Goal: Task Accomplishment & Management: Manage account settings

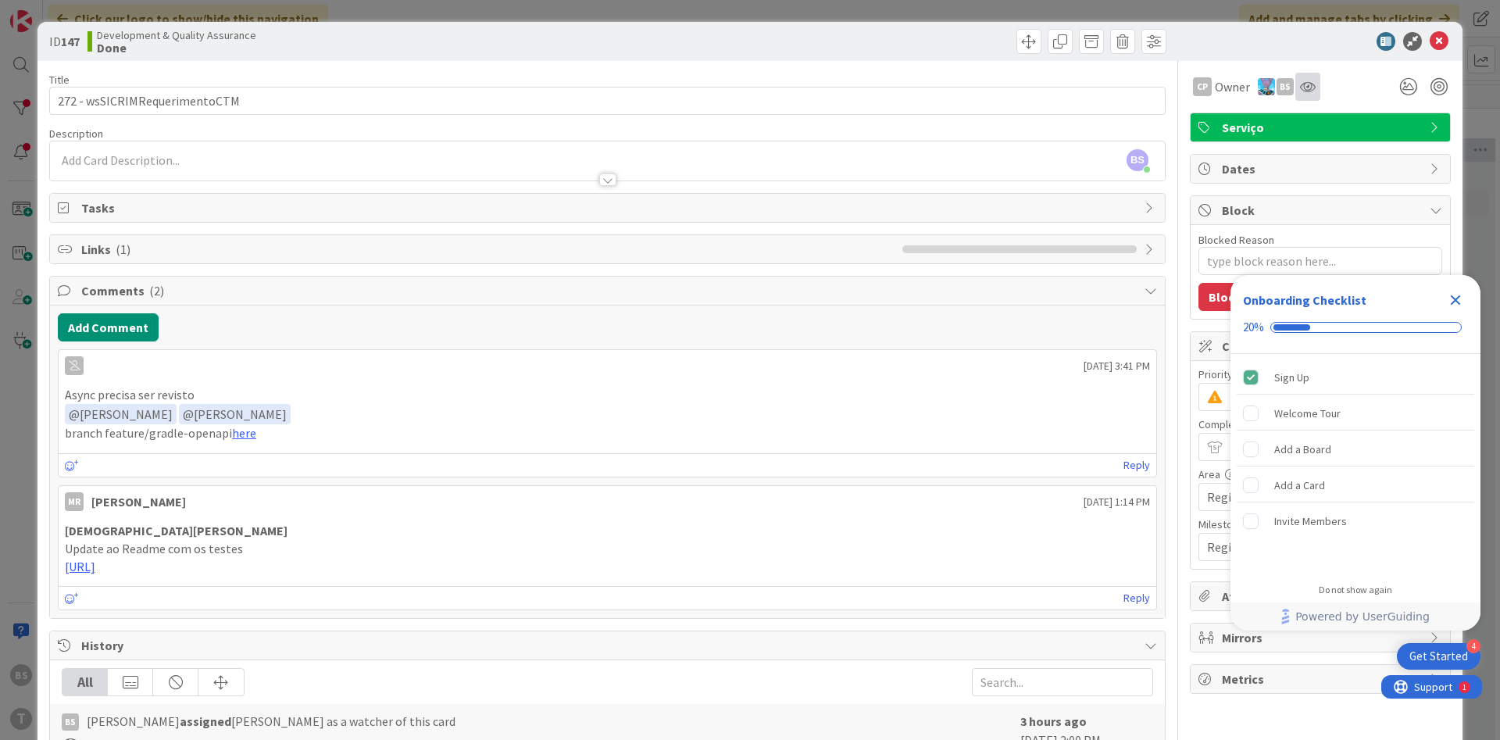
click at [1308, 74] on div at bounding box center [1307, 87] width 25 height 28
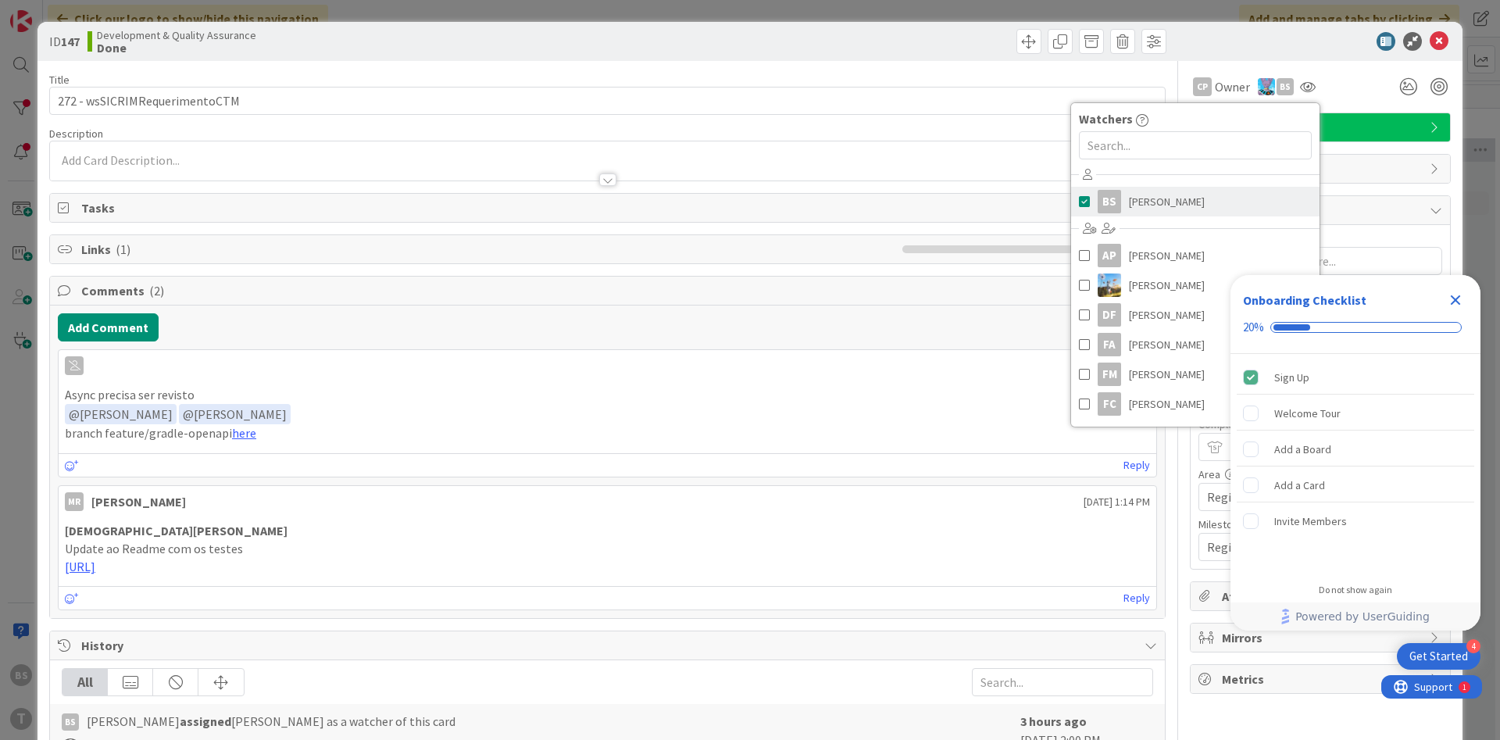
click at [1158, 209] on span "[PERSON_NAME]" at bounding box center [1167, 201] width 76 height 23
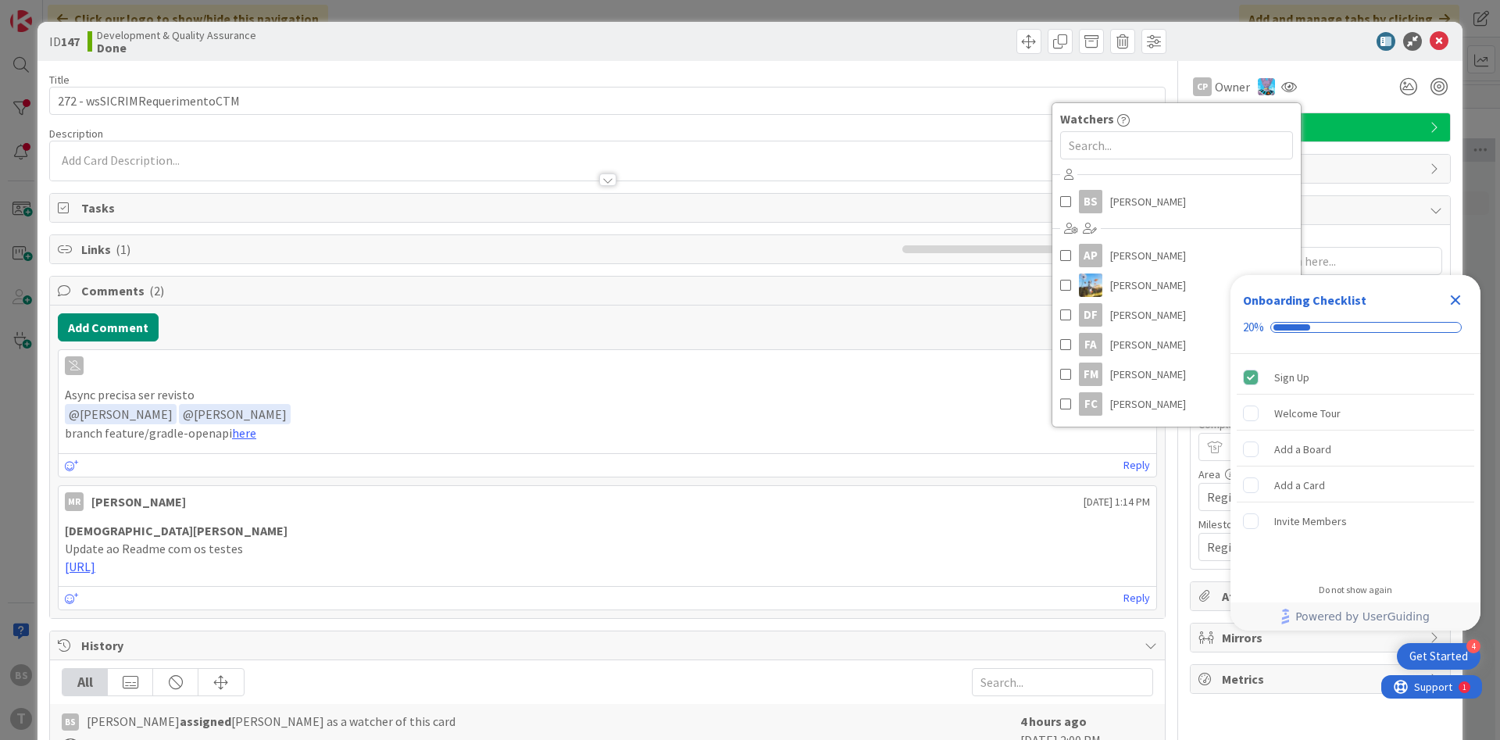
click at [1336, 82] on div "CP Owner Watchers BS [PERSON_NAME] AP [PERSON_NAME] Filho [PERSON_NAME] [PERSON…" at bounding box center [1320, 87] width 261 height 28
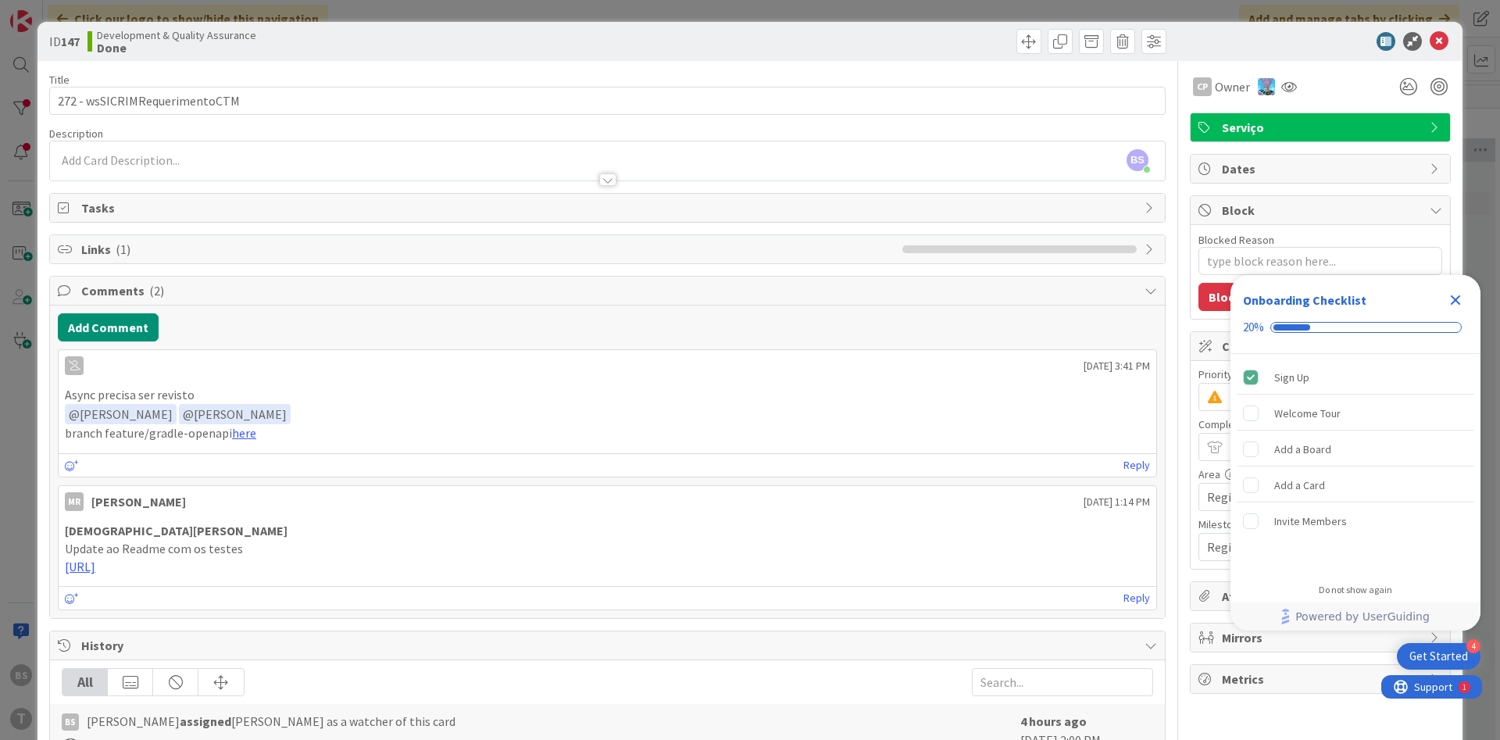
click at [1454, 309] on div "Close Checklist" at bounding box center [1455, 299] width 25 height 25
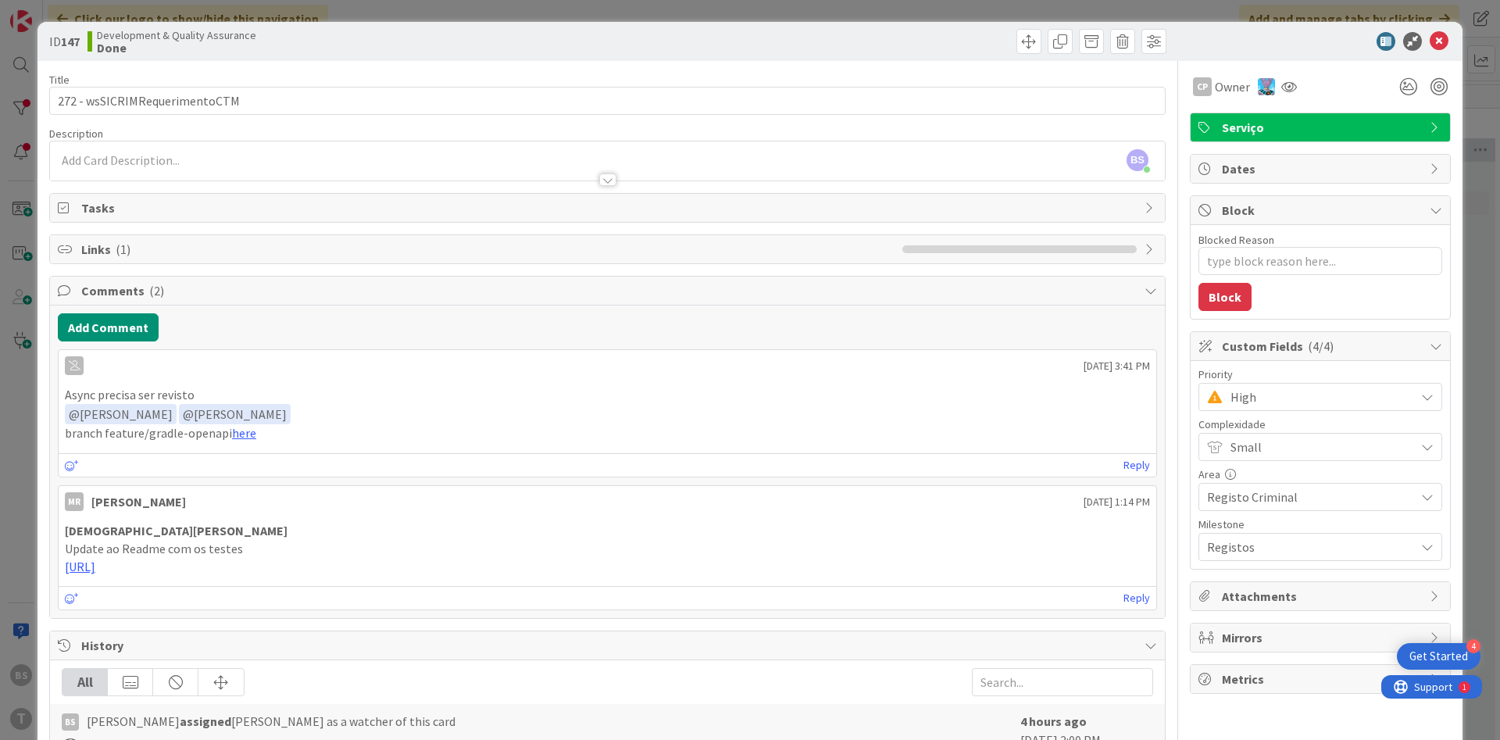
click at [1322, 403] on span "High" at bounding box center [1318, 397] width 177 height 22
click at [1234, 467] on span at bounding box center [1236, 462] width 16 height 12
click at [1440, 35] on icon at bounding box center [1438, 41] width 19 height 19
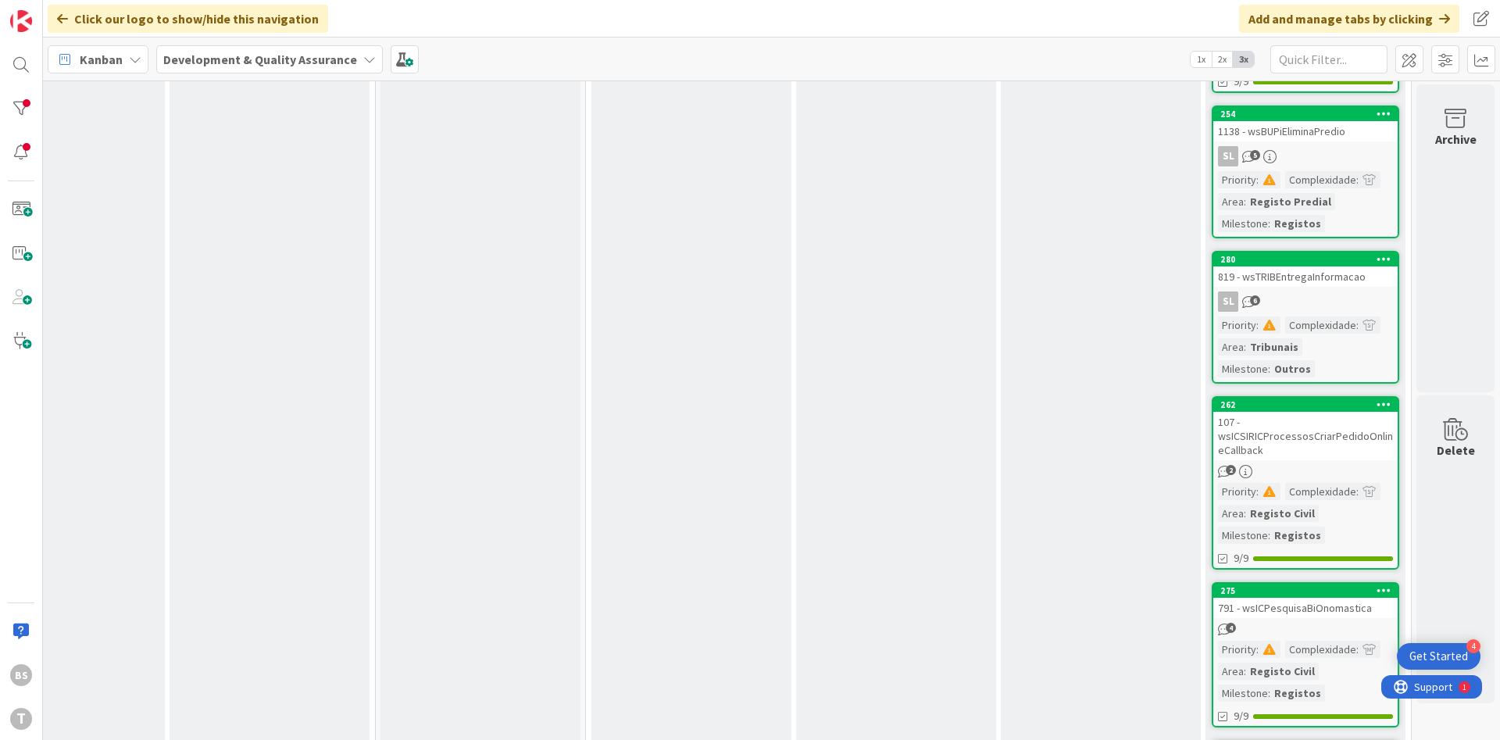
scroll to position [1122, 294]
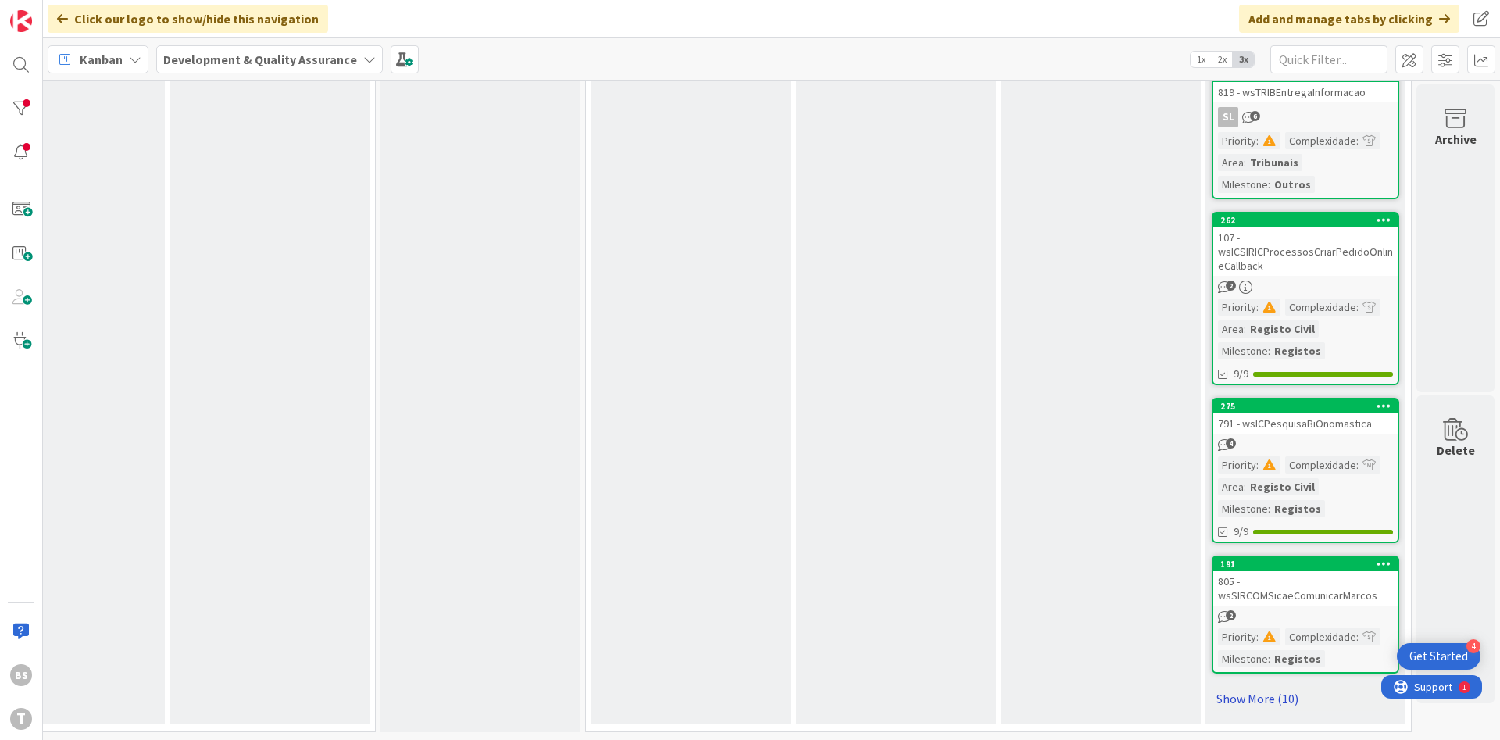
click at [1275, 702] on link "Show More (10)" at bounding box center [1304, 698] width 187 height 25
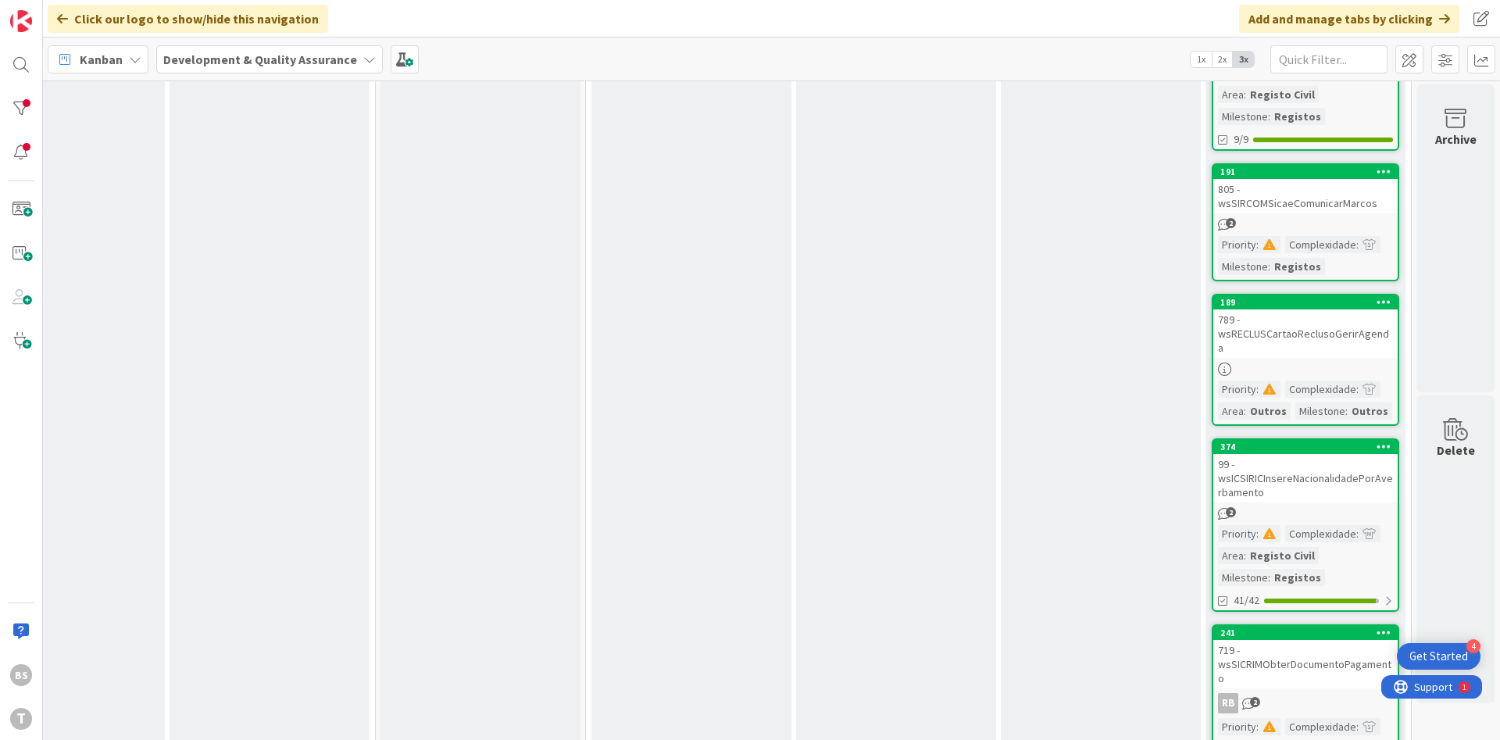
scroll to position [1590, 294]
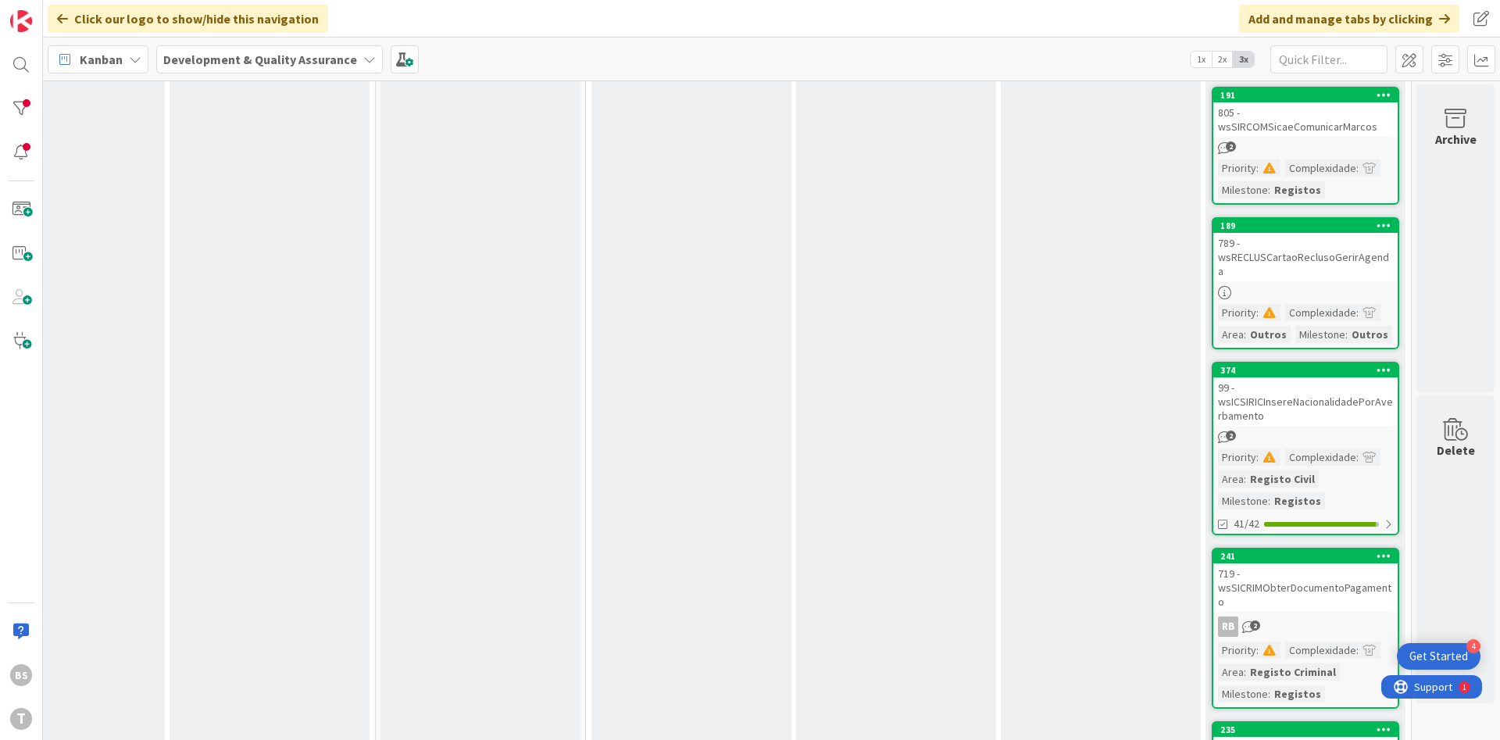
click at [1277, 394] on div "99 - wsICSIRICInsereNacionalidadePorAverbamento" at bounding box center [1305, 401] width 184 height 48
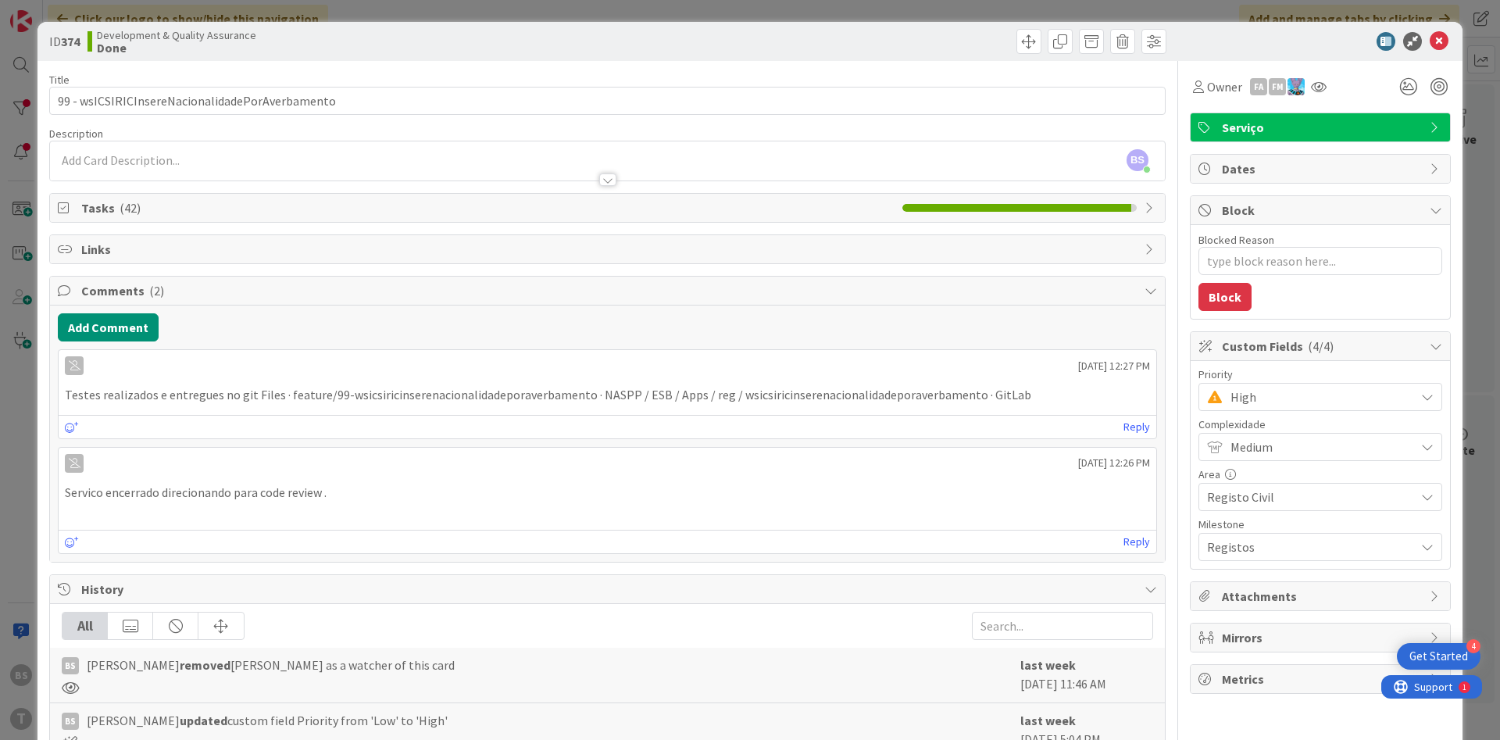
scroll to position [253, 0]
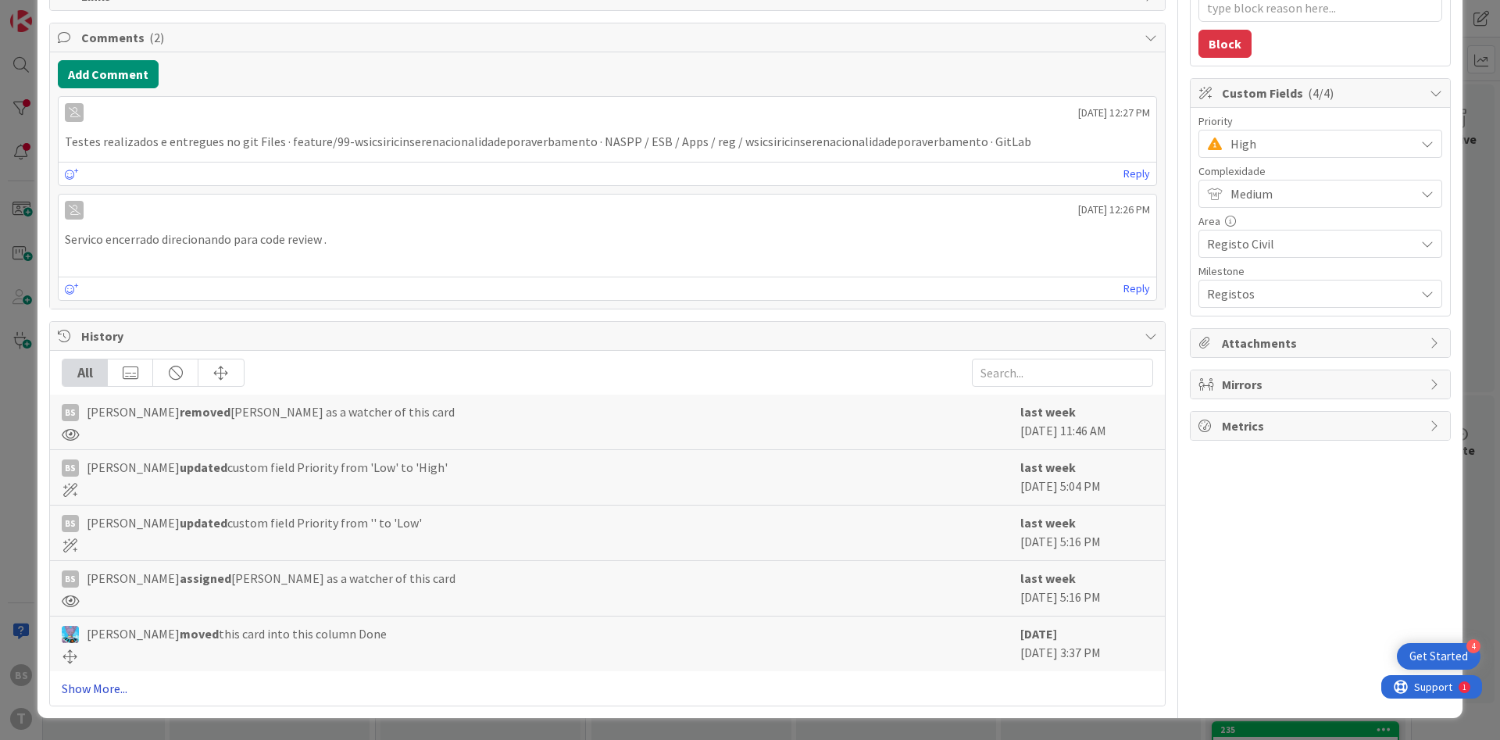
click at [103, 687] on link "Show More..." at bounding box center [607, 688] width 1091 height 19
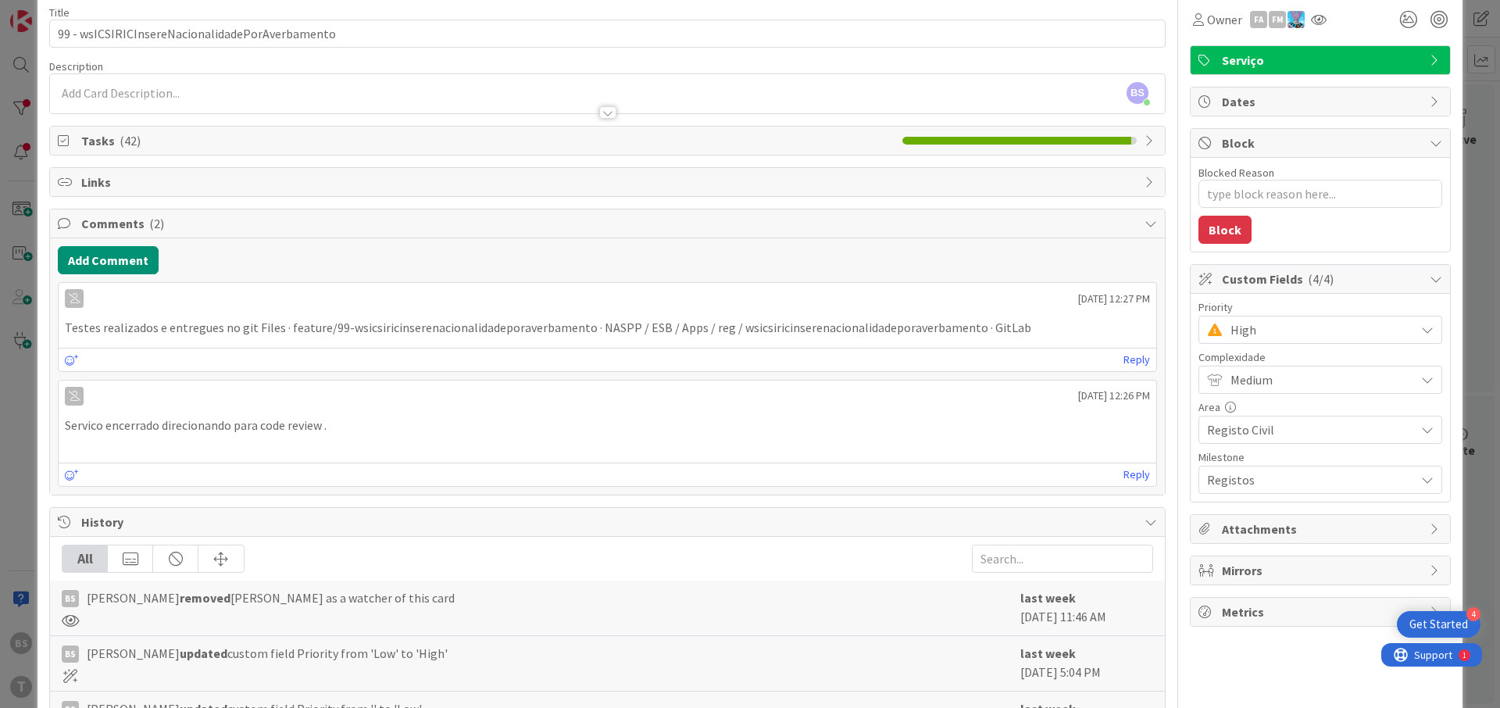
scroll to position [0, 0]
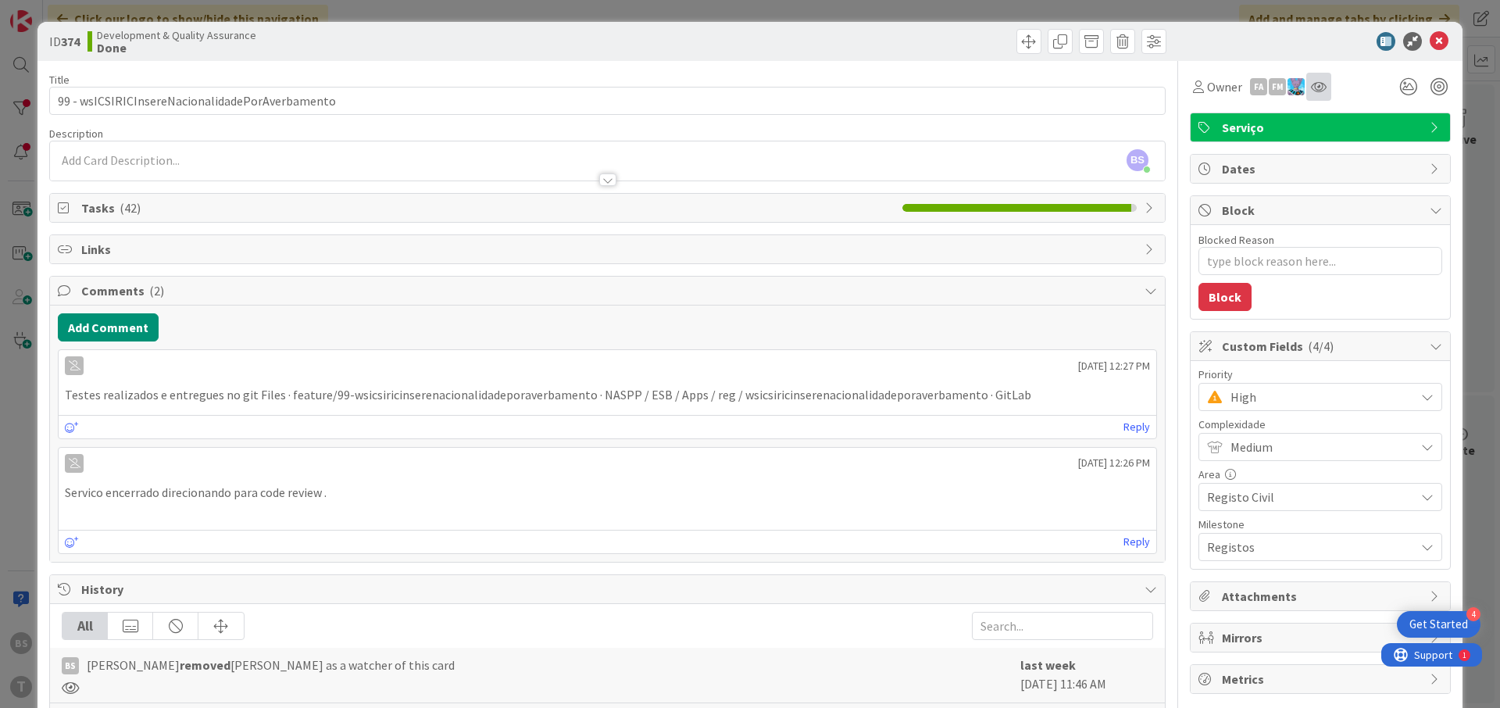
click at [1312, 93] on div at bounding box center [1318, 87] width 25 height 28
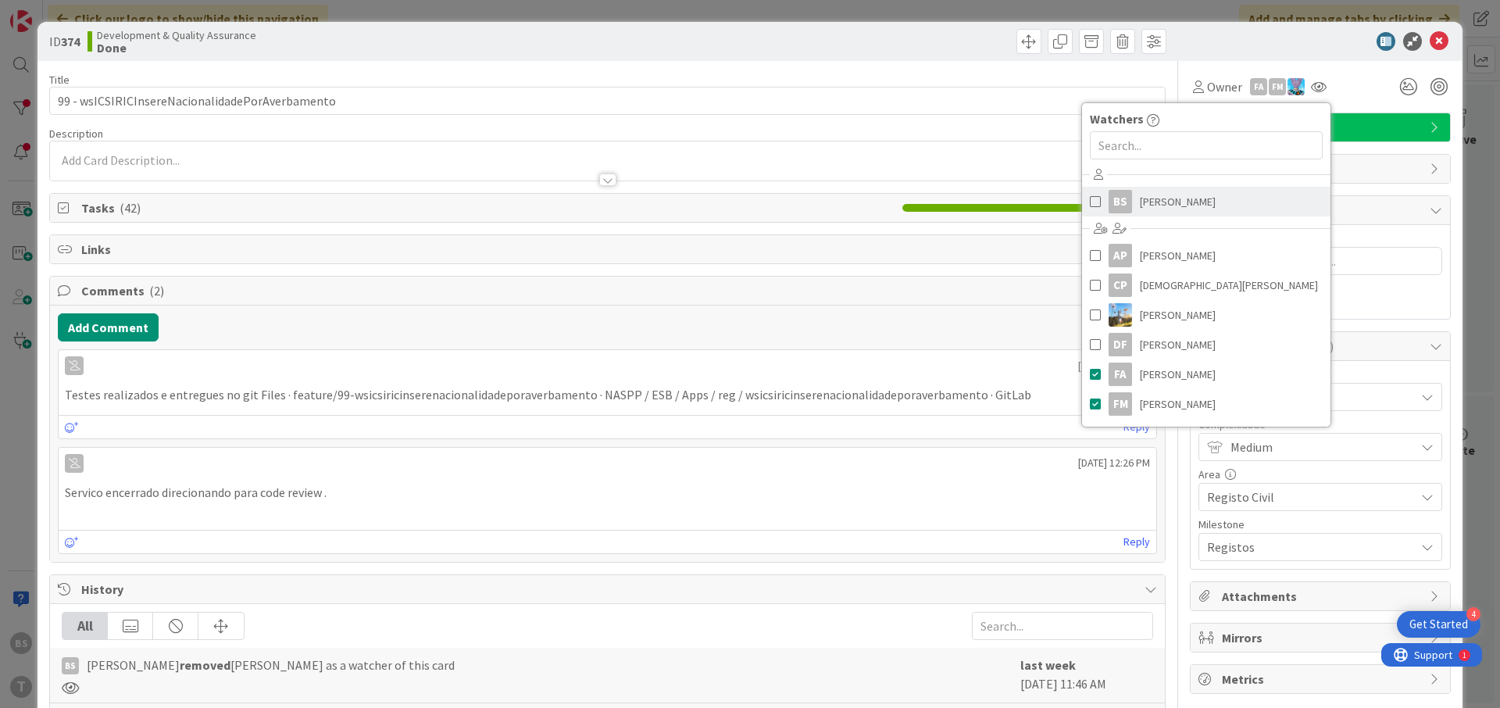
click at [1153, 209] on span "[PERSON_NAME]" at bounding box center [1178, 201] width 76 height 23
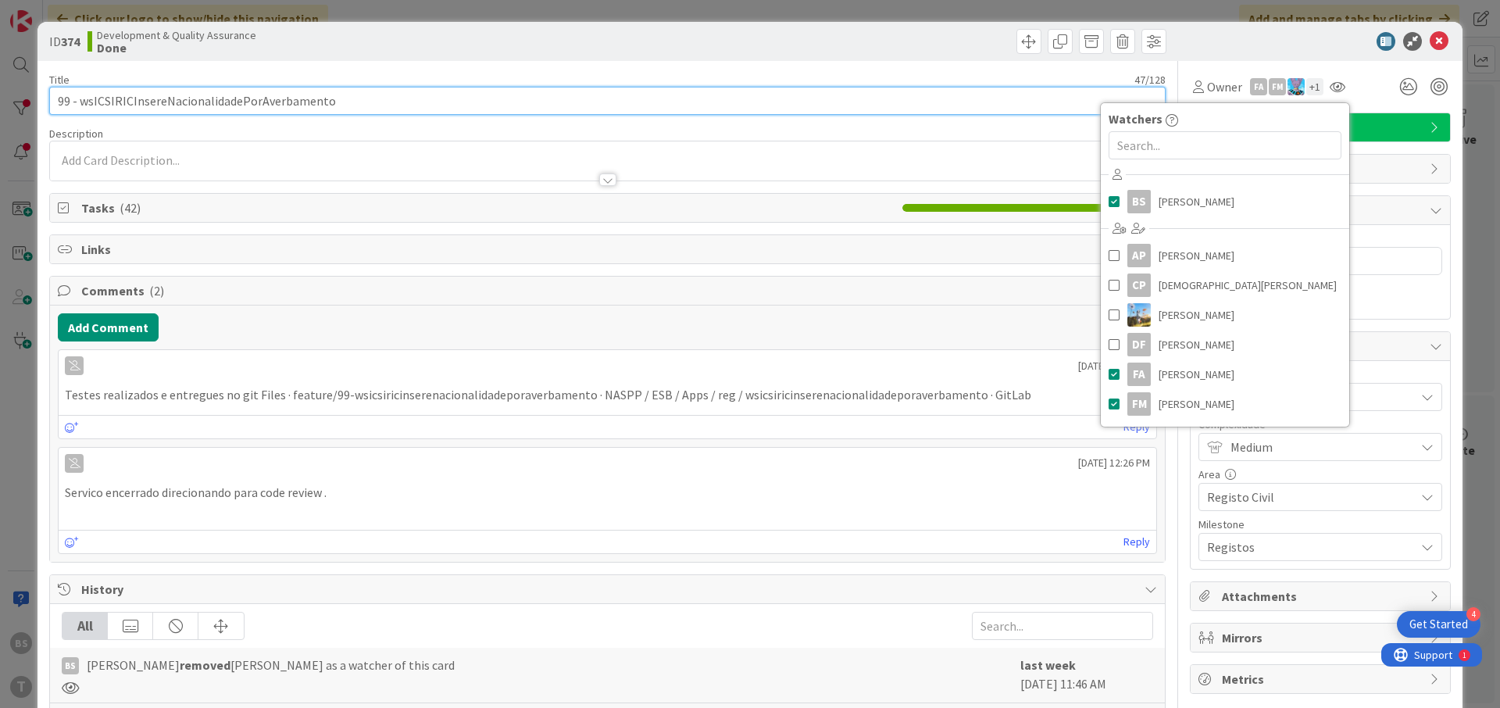
click at [290, 105] on input "99 - wsICSIRICInsereNacionalidadePorAverbamento" at bounding box center [607, 101] width 1116 height 28
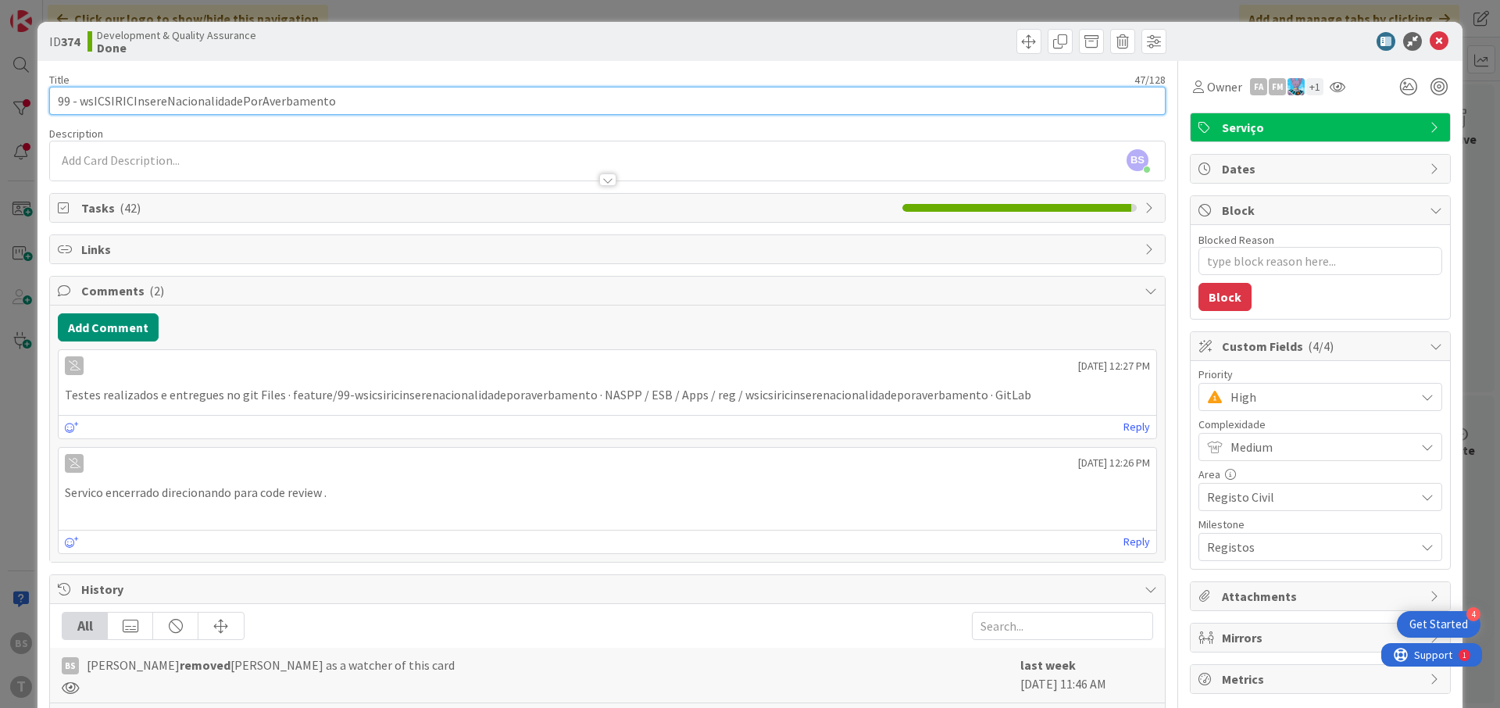
click at [290, 105] on input "99 - wsICSIRICInsereNacionalidadePorAverbamento" at bounding box center [607, 101] width 1116 height 28
click at [269, 104] on input "99 - wsICSIRICInsereNacionalidadePorAverbamento" at bounding box center [607, 101] width 1116 height 28
click at [203, 99] on input "99 - wsICSIRICInsereNacionalidadePorAverbamento" at bounding box center [607, 101] width 1116 height 28
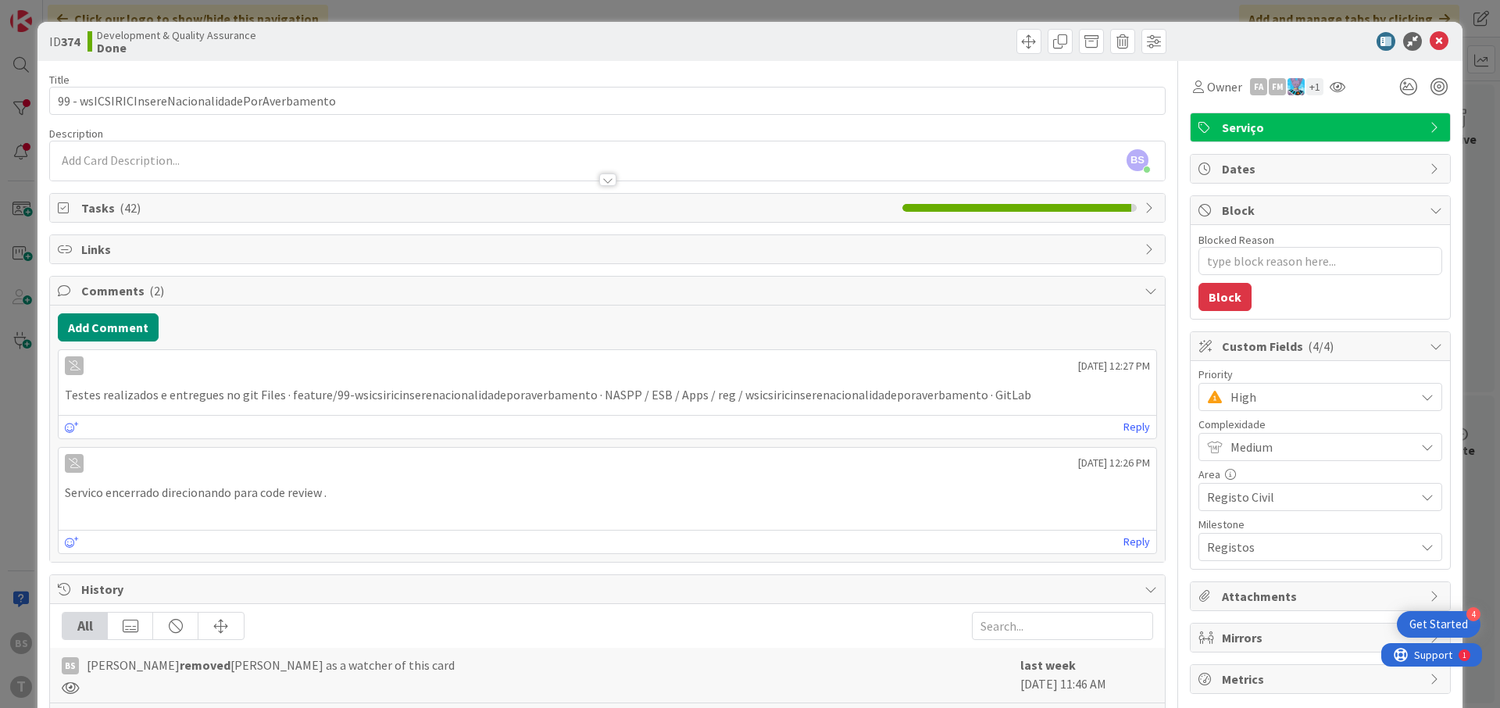
type textarea "x"
